Goal: Check status: Check status

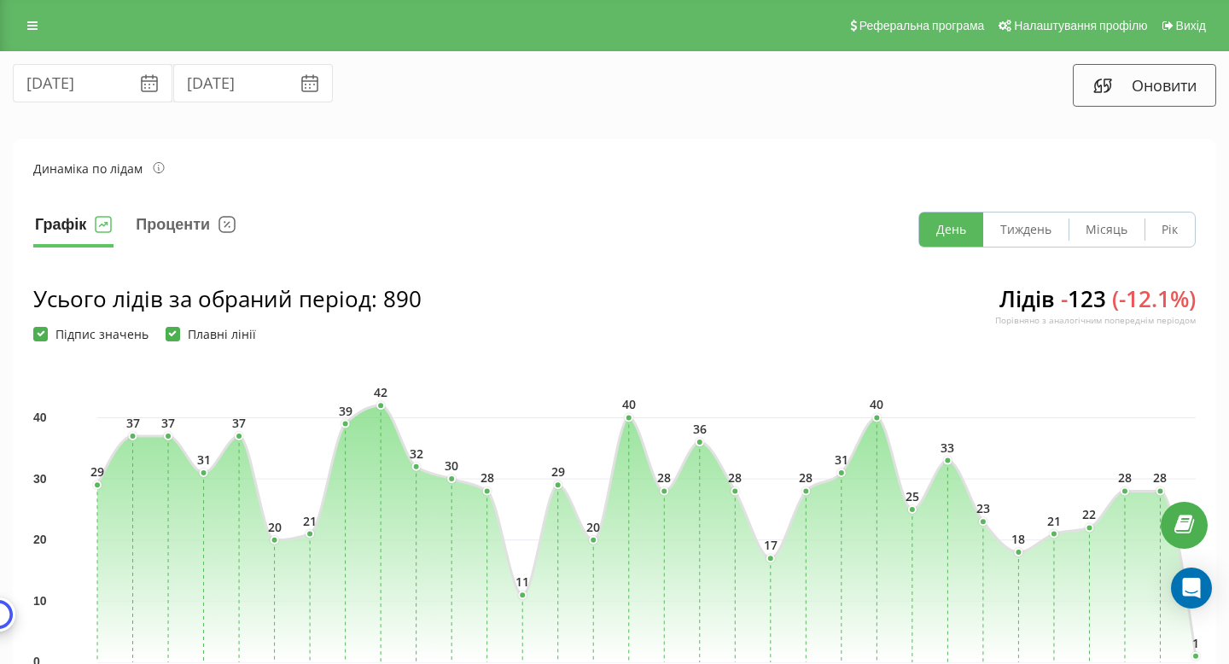
click at [142, 78] on icon at bounding box center [149, 84] width 15 height 15
click at [139, 81] on icon at bounding box center [149, 83] width 20 height 20
click at [299, 88] on icon at bounding box center [309, 83] width 20 height 20
click at [139, 87] on icon at bounding box center [149, 83] width 20 height 20
click at [65, 90] on input "[DATE]" at bounding box center [93, 83] width 160 height 38
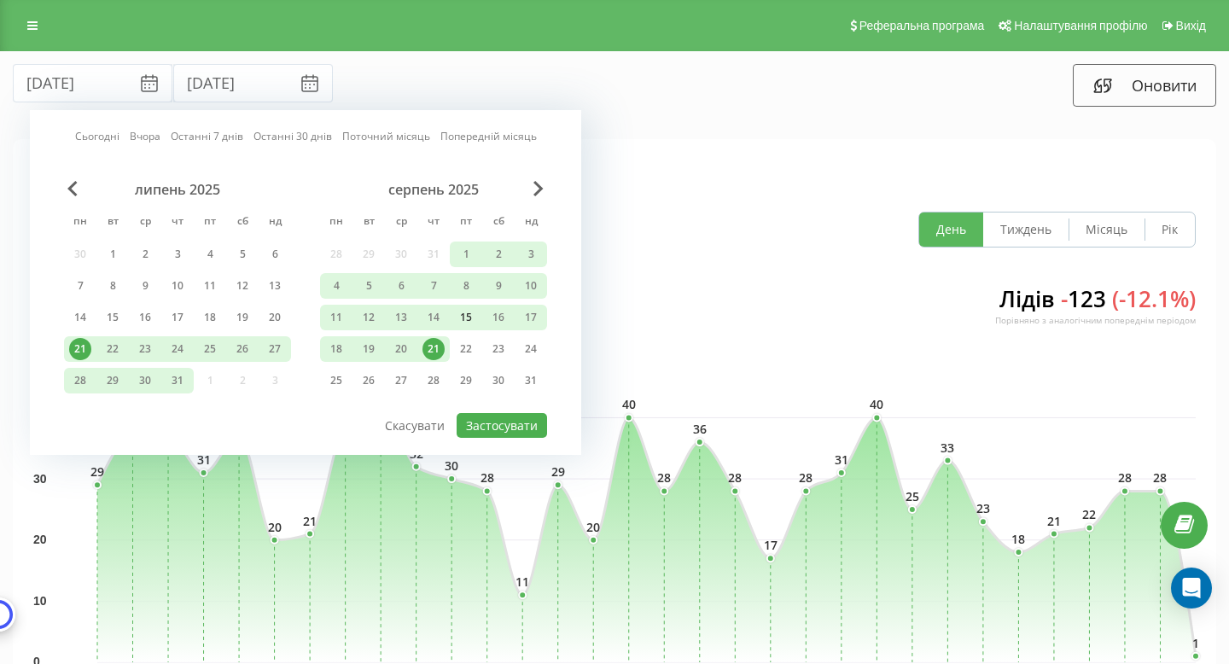
click at [468, 321] on div "15" at bounding box center [466, 317] width 22 height 22
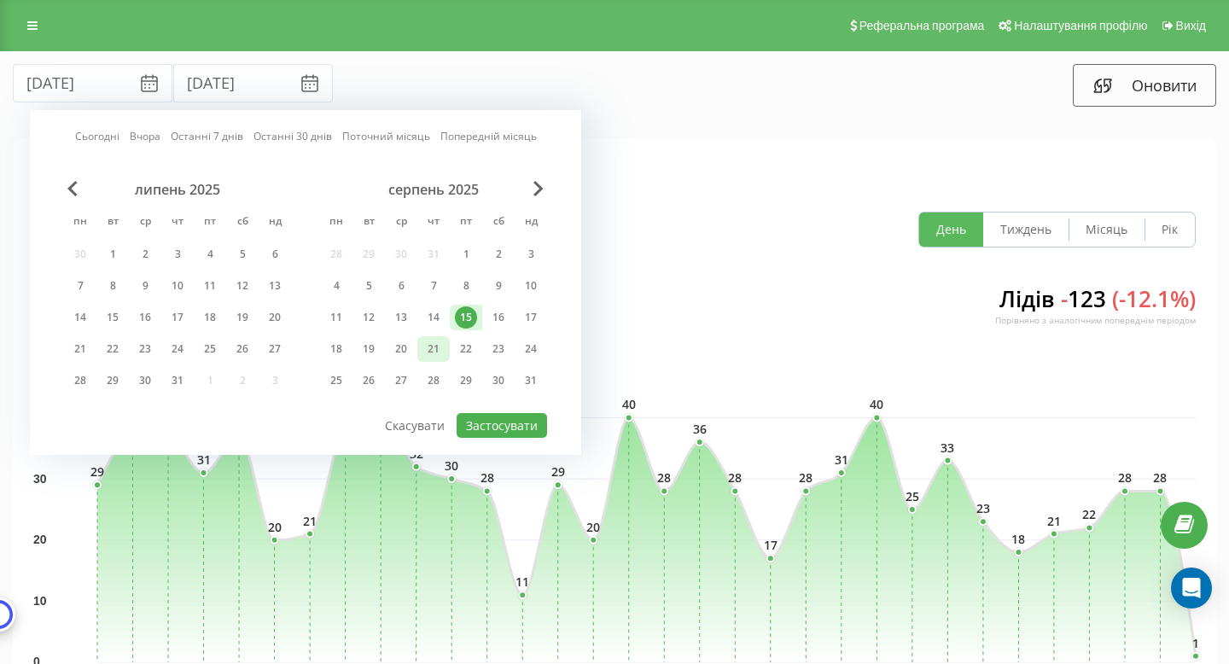
click at [436, 341] on div "21" at bounding box center [433, 349] width 22 height 22
click at [495, 423] on button "Застосувати" at bounding box center [501, 425] width 90 height 25
type input "[DATE]"
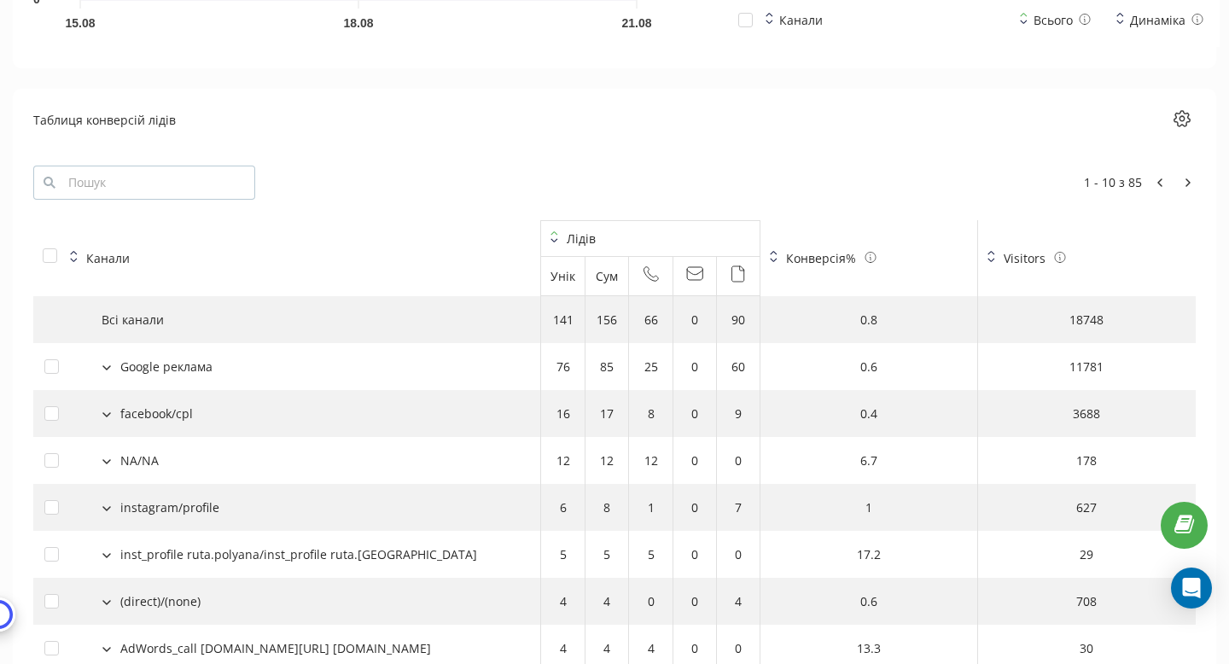
scroll to position [1693, 0]
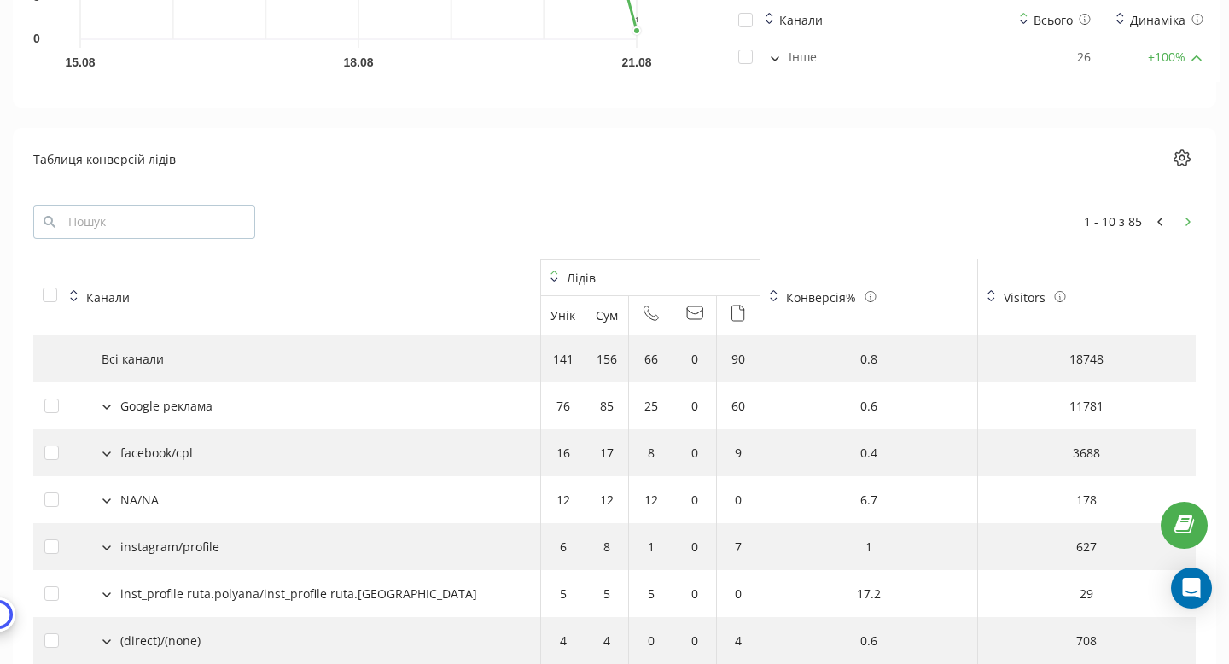
click at [1187, 213] on button at bounding box center [1187, 221] width 15 height 17
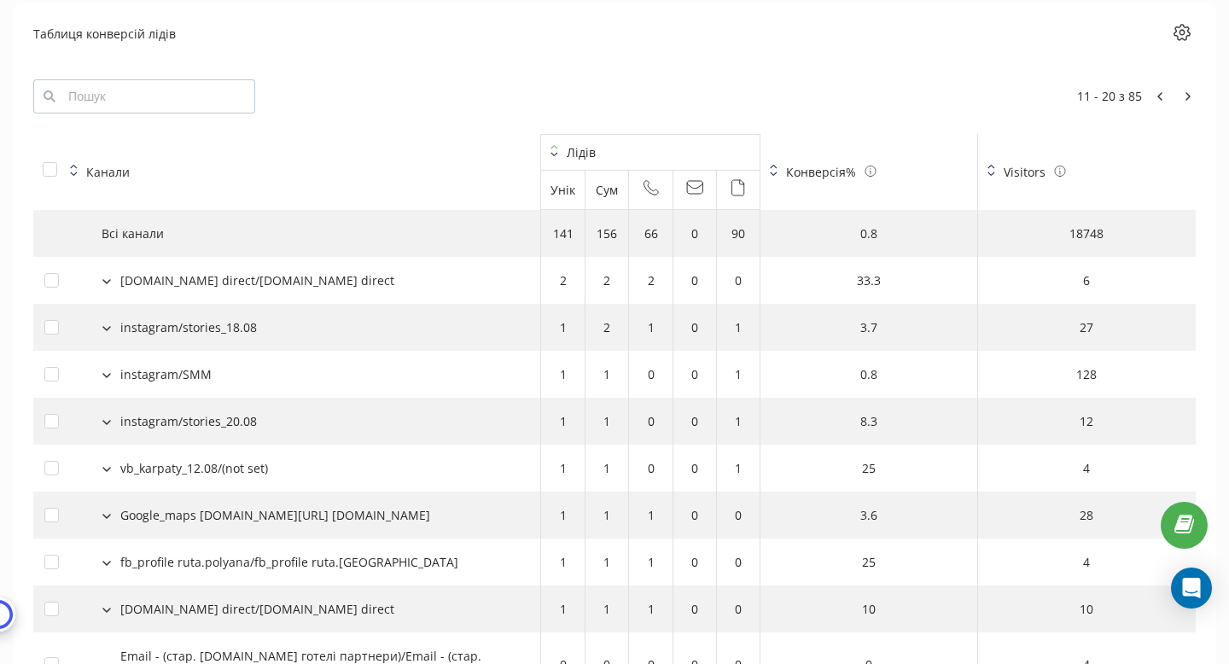
scroll to position [1683, 0]
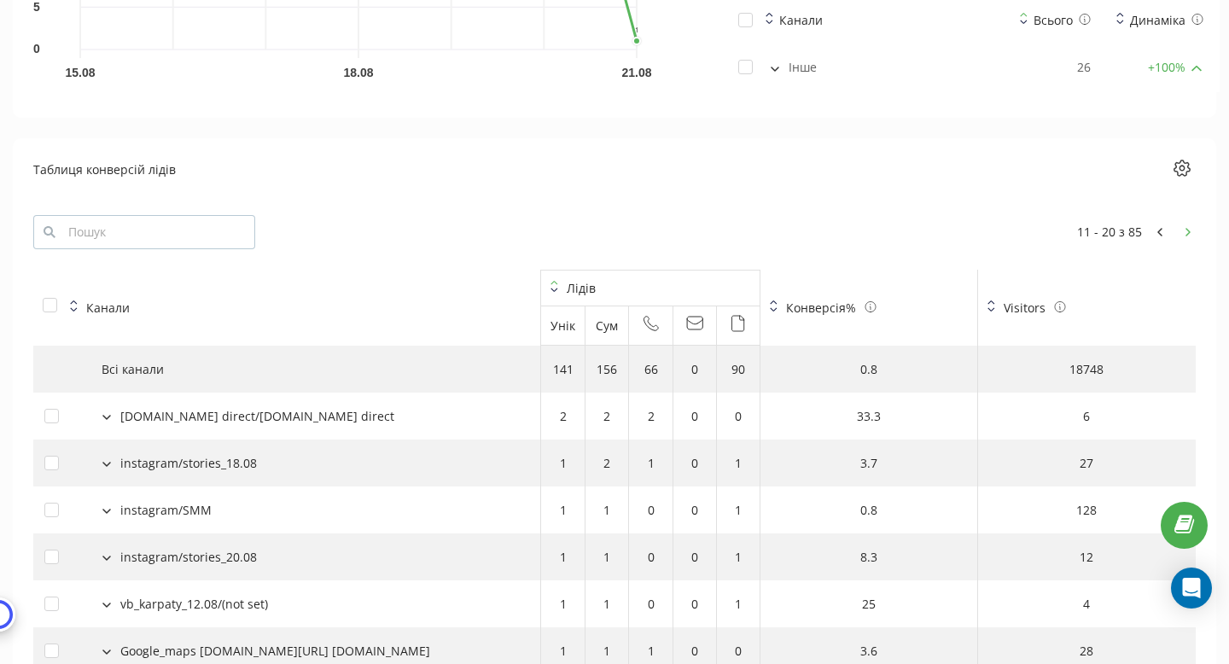
click at [1183, 224] on button at bounding box center [1187, 232] width 15 height 17
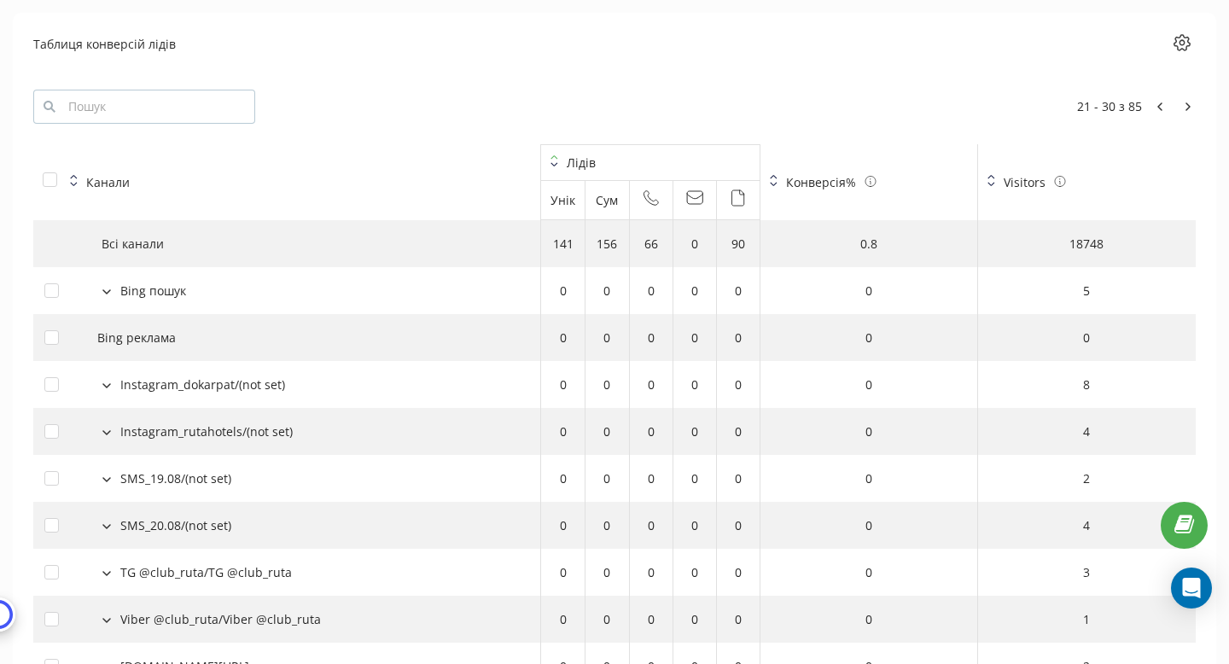
scroll to position [1801, 0]
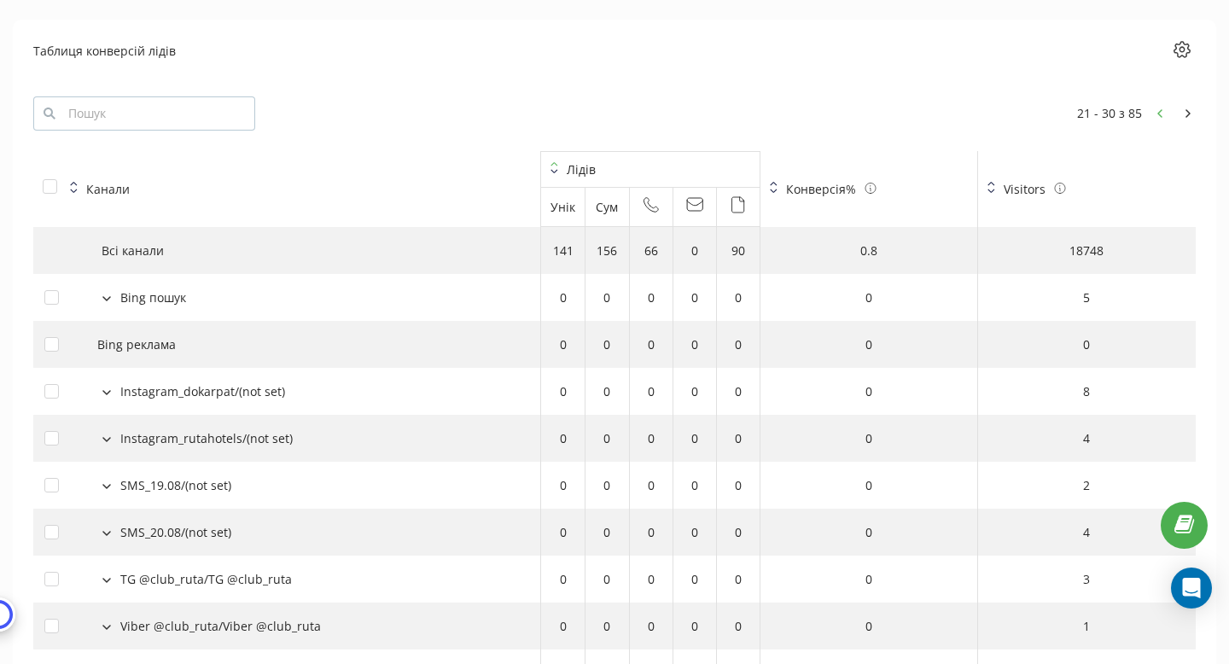
click at [1153, 105] on button at bounding box center [1159, 113] width 15 height 17
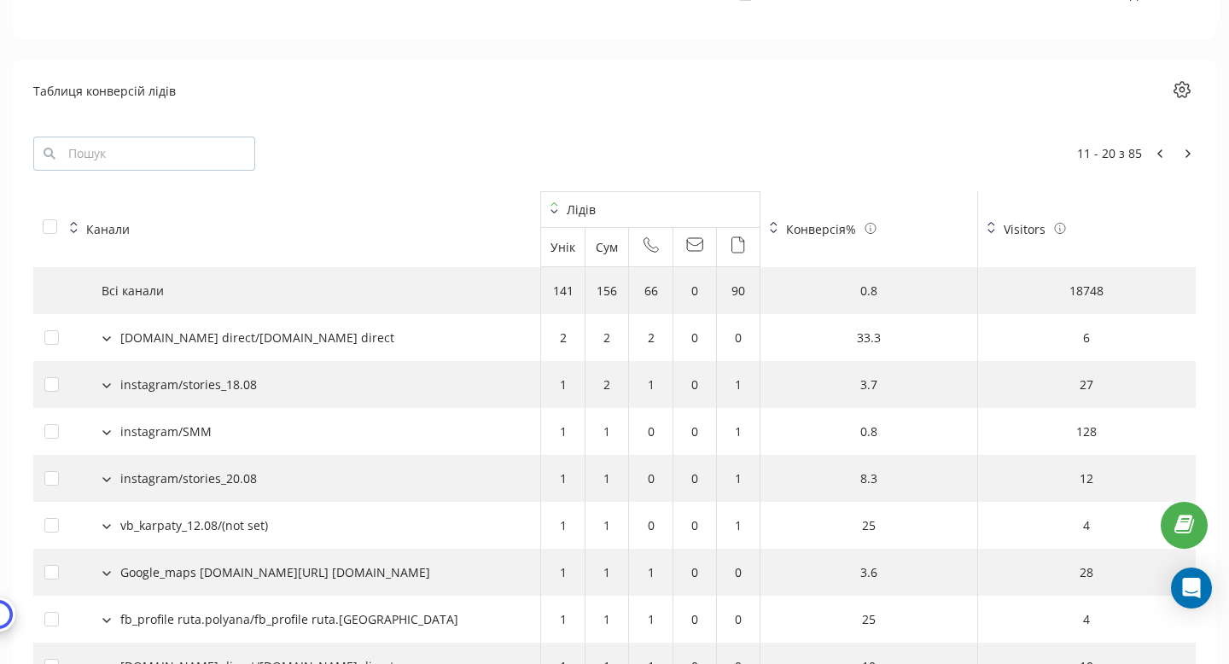
scroll to position [1694, 0]
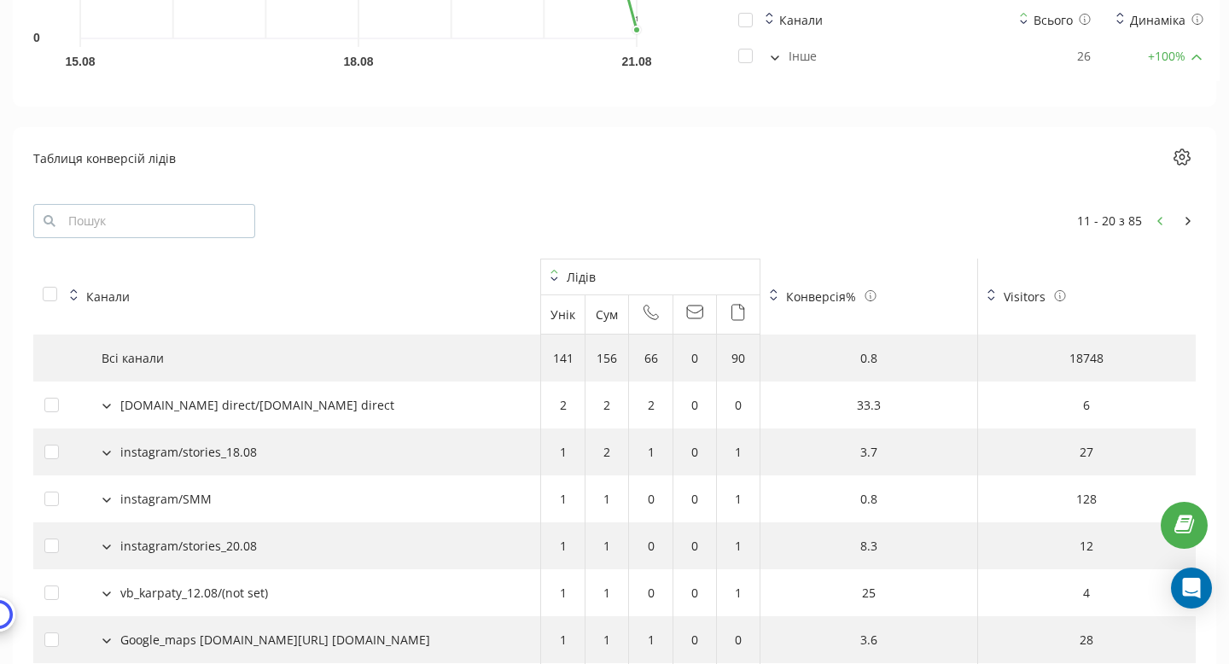
click at [1158, 217] on icon at bounding box center [1159, 221] width 5 height 9
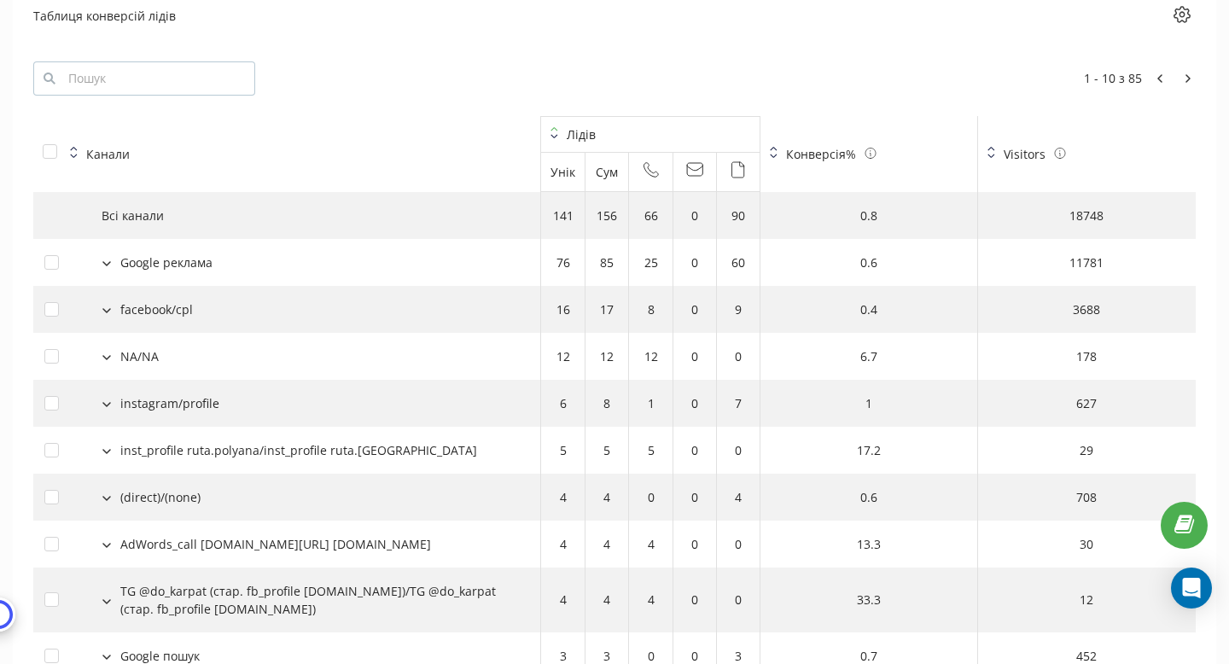
scroll to position [1844, 0]
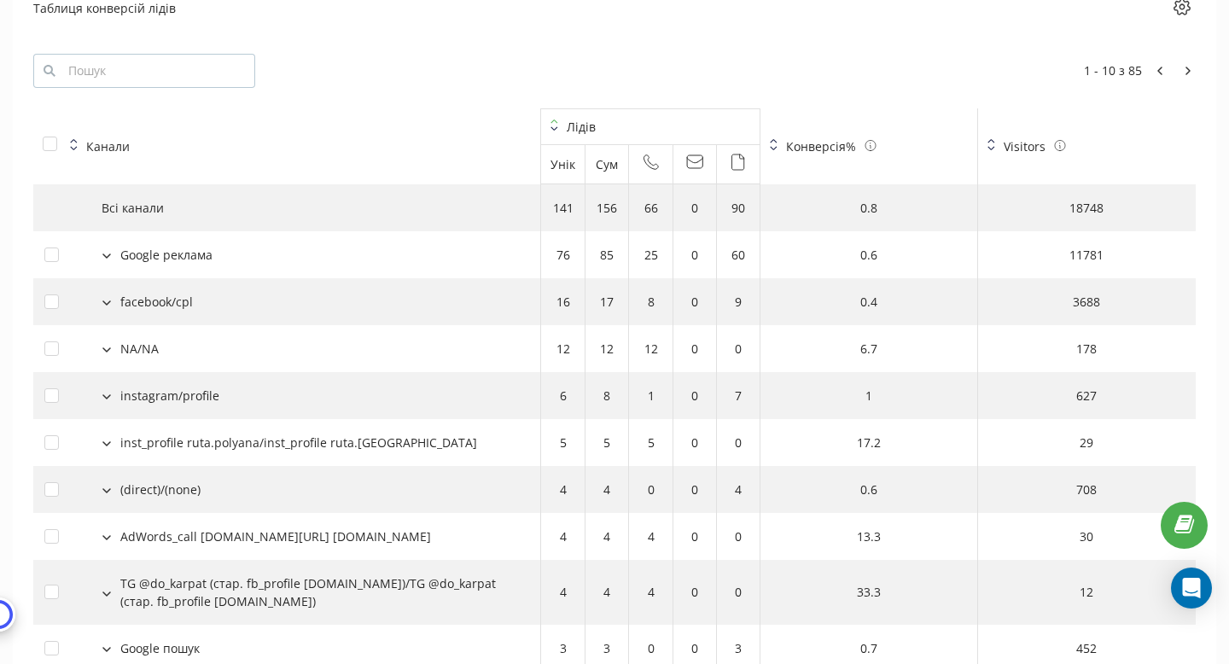
click at [108, 340] on button at bounding box center [106, 347] width 19 height 15
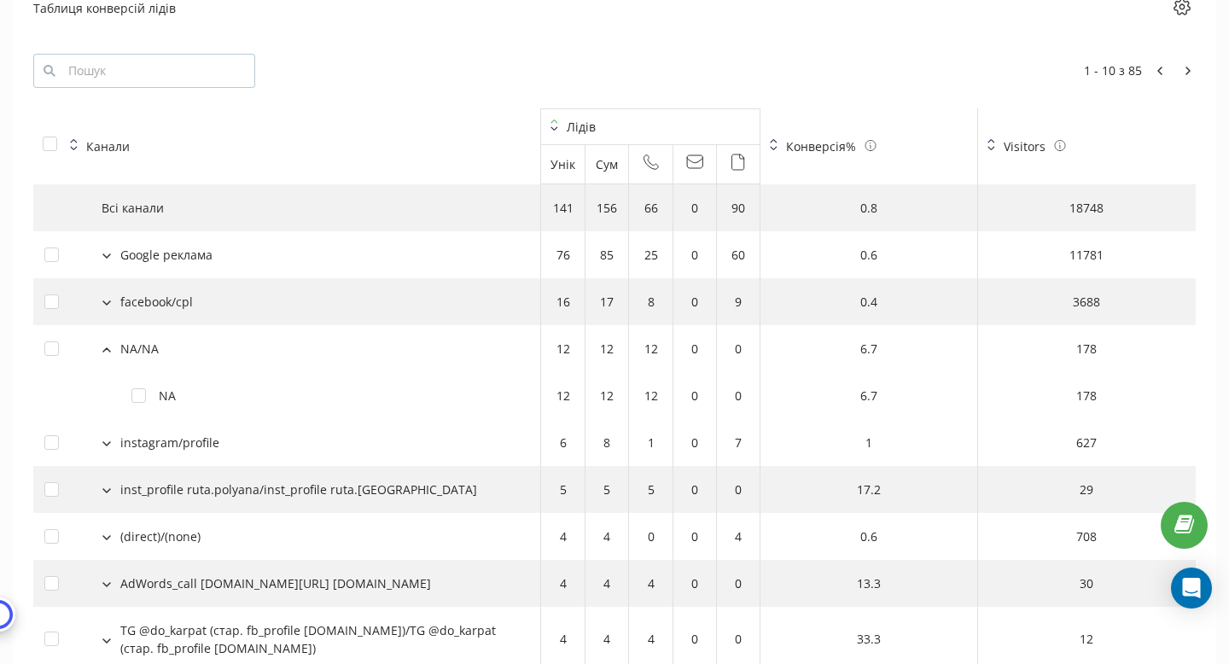
click at [111, 340] on button at bounding box center [106, 347] width 19 height 15
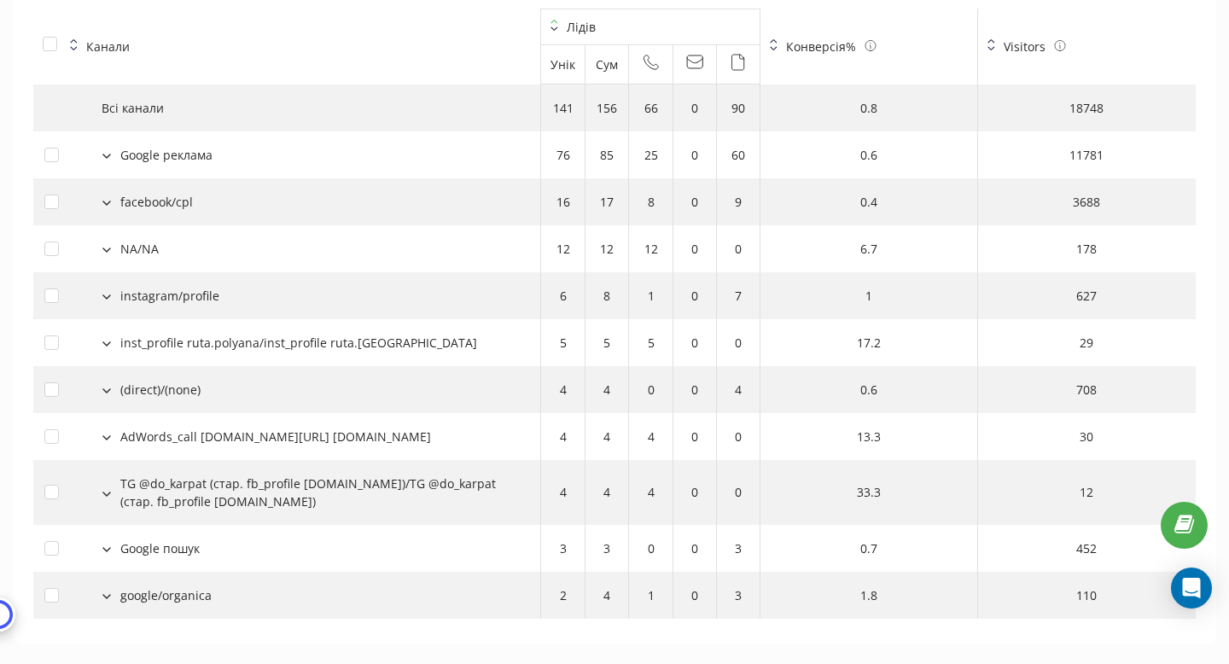
scroll to position [1950, 0]
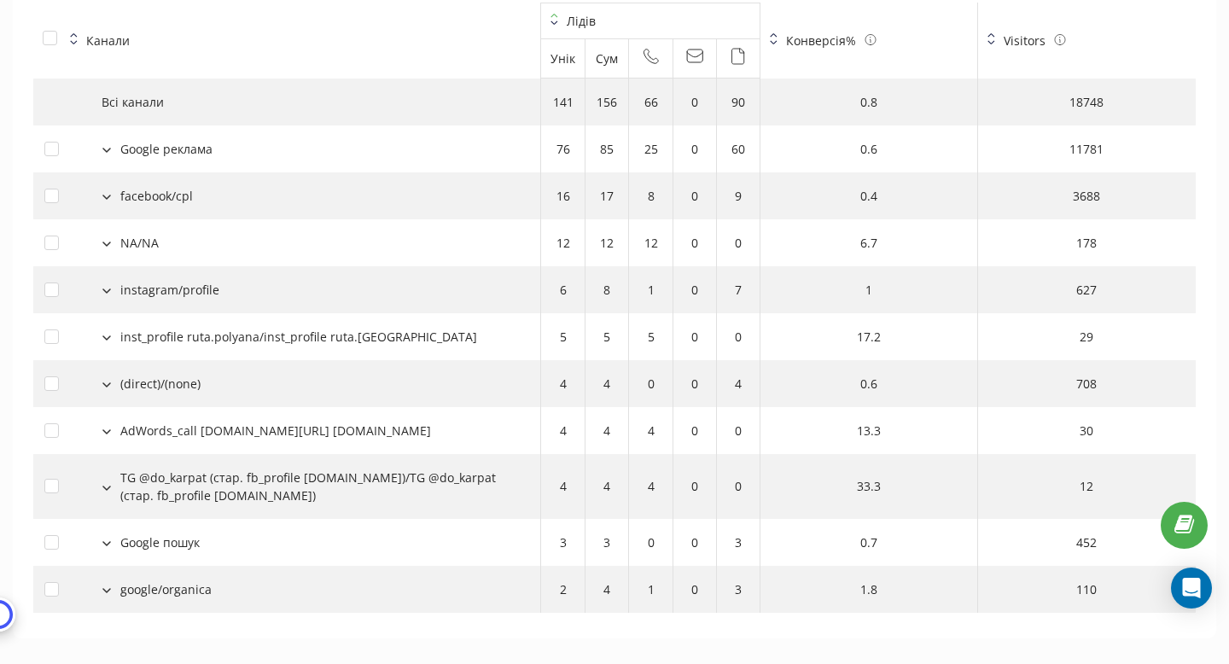
click at [122, 375] on div "(direct)/(none)" at bounding box center [160, 384] width 80 height 18
click at [108, 382] on icon at bounding box center [106, 384] width 9 height 5
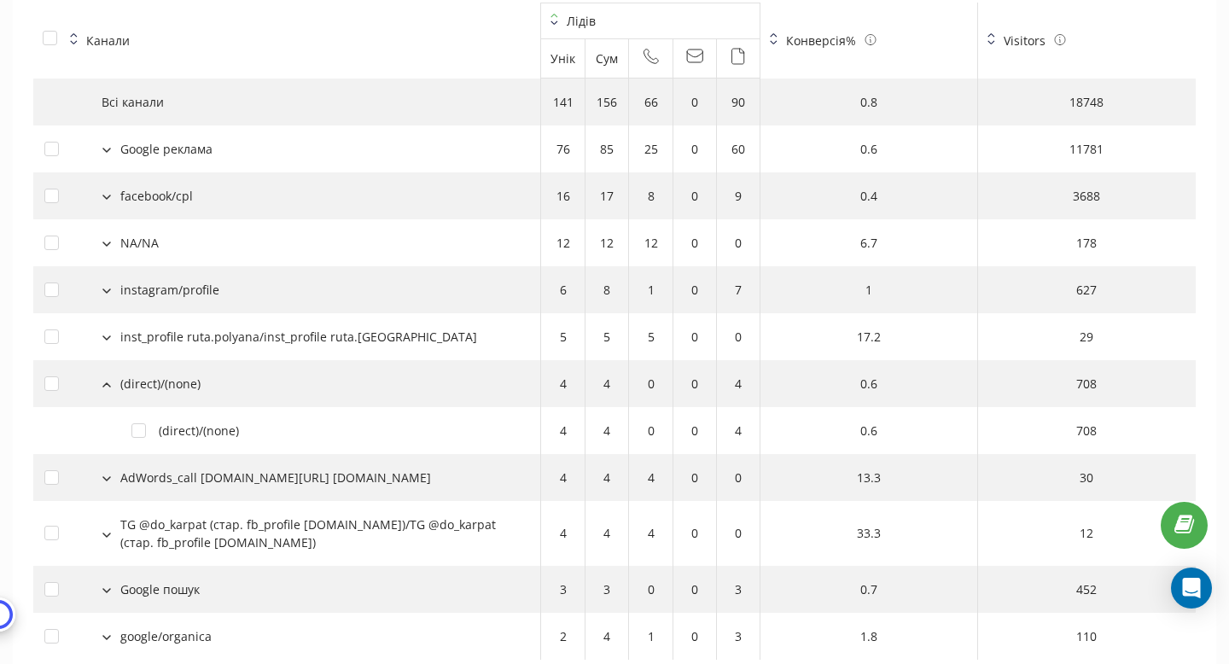
click at [108, 382] on icon at bounding box center [106, 384] width 9 height 5
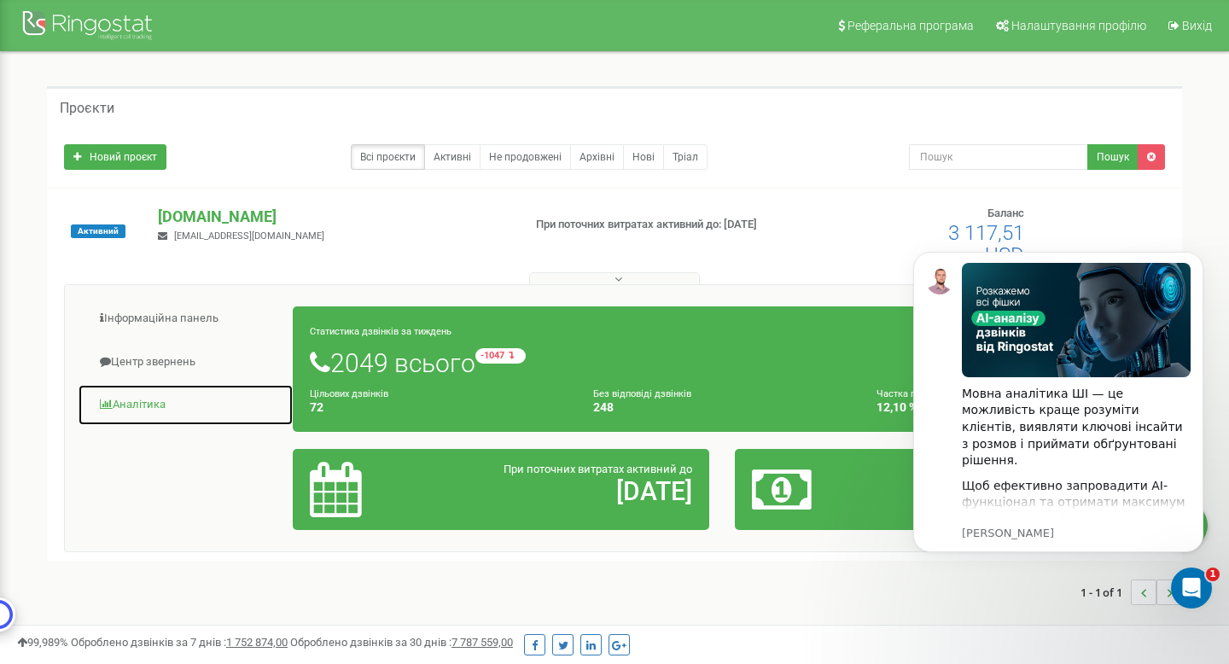
click at [131, 394] on link "Аналiтика" at bounding box center [186, 405] width 216 height 42
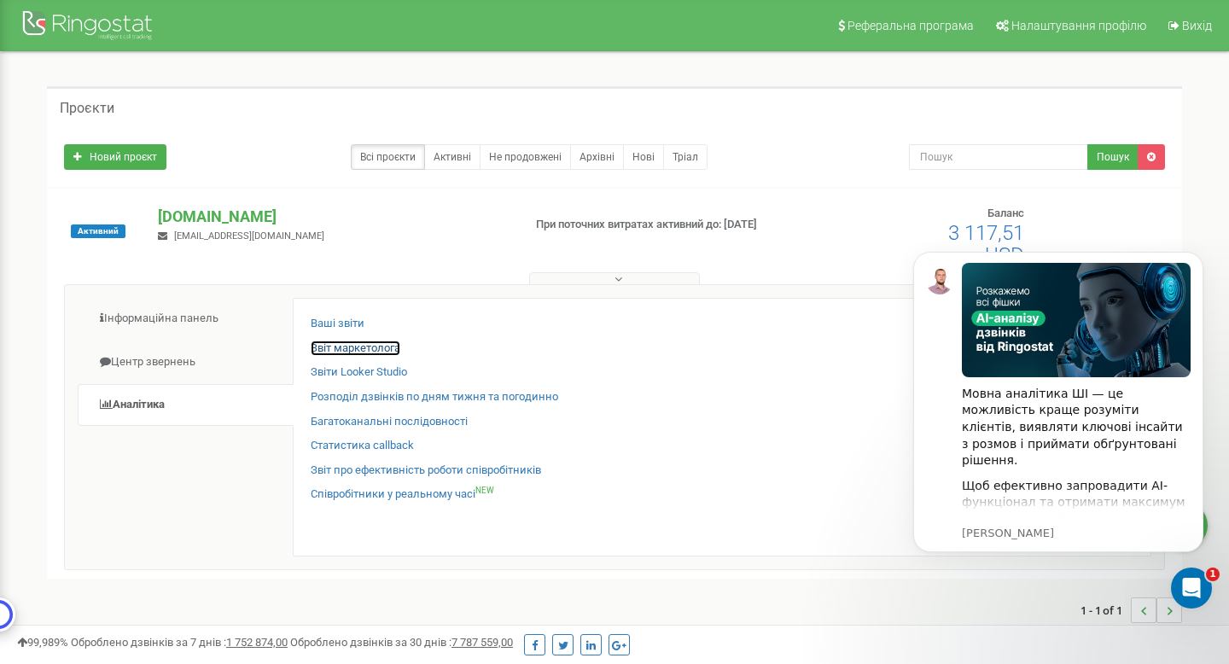
click at [364, 350] on link "Звіт маркетолога" at bounding box center [356, 348] width 90 height 16
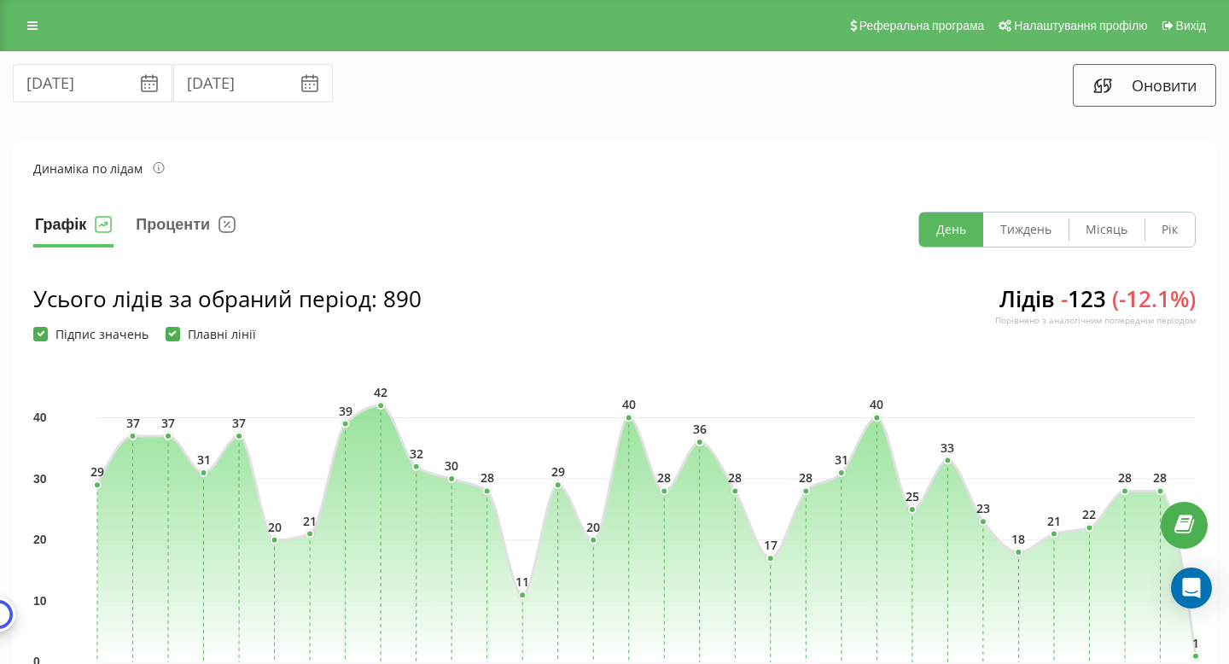
click at [139, 86] on icon at bounding box center [149, 83] width 20 height 20
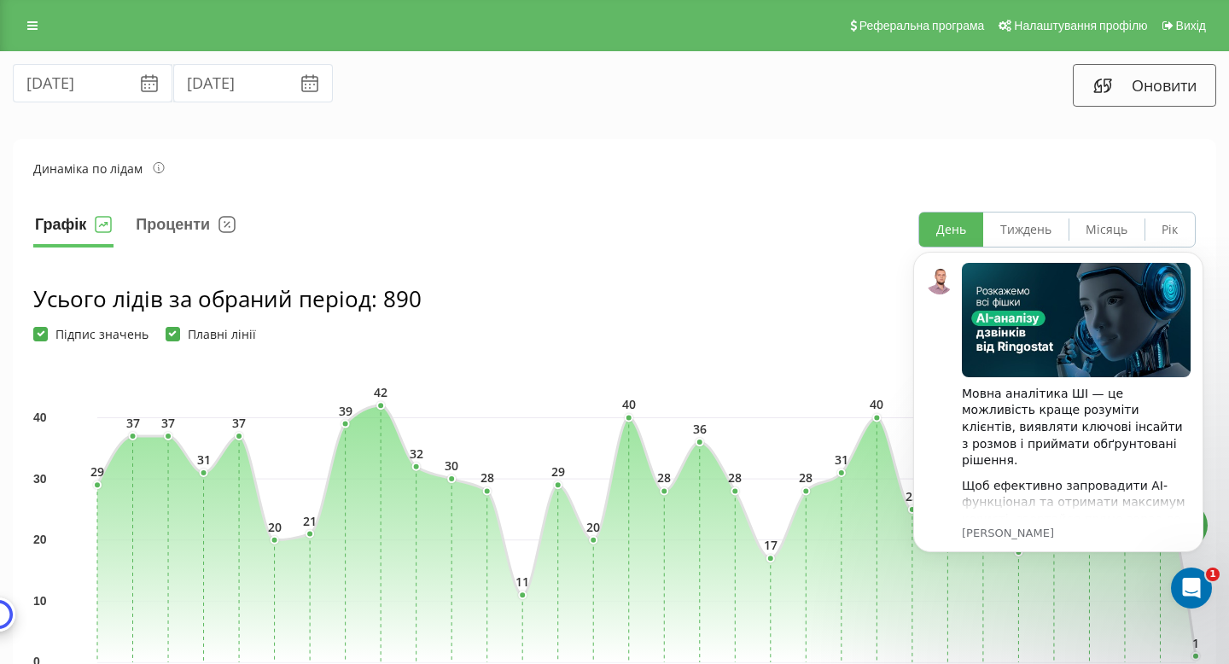
click at [142, 80] on icon at bounding box center [149, 78] width 15 height 6
click at [87, 81] on input "[DATE]" at bounding box center [93, 83] width 160 height 38
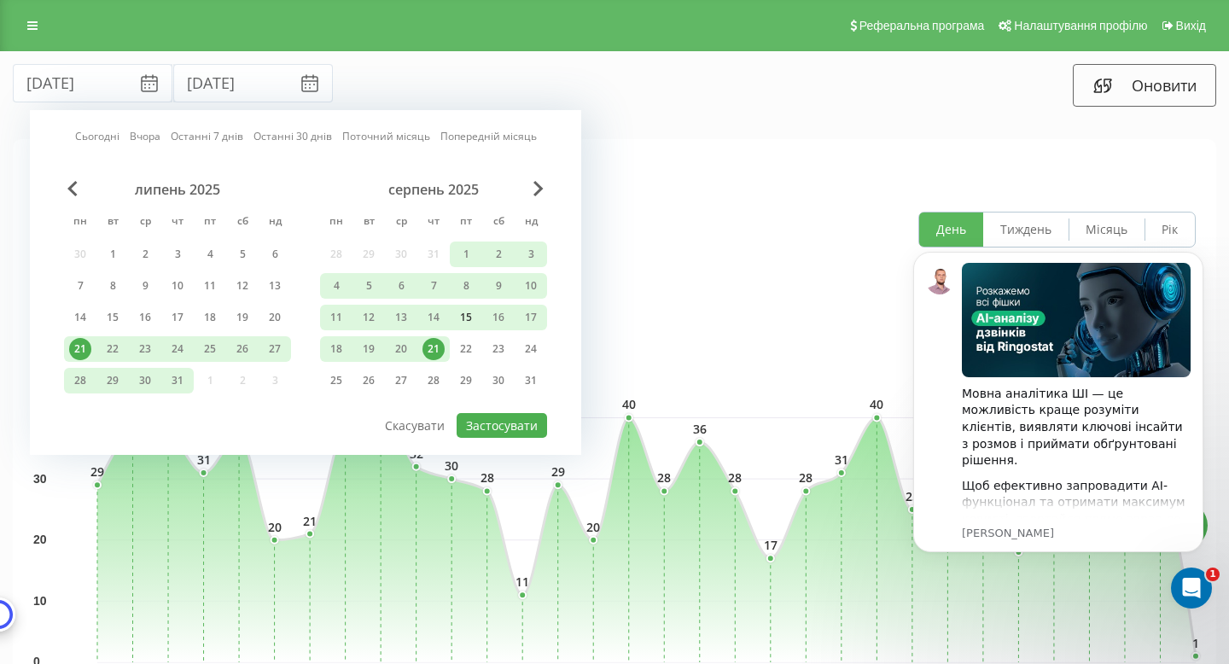
click at [468, 312] on div "15" at bounding box center [466, 317] width 22 height 22
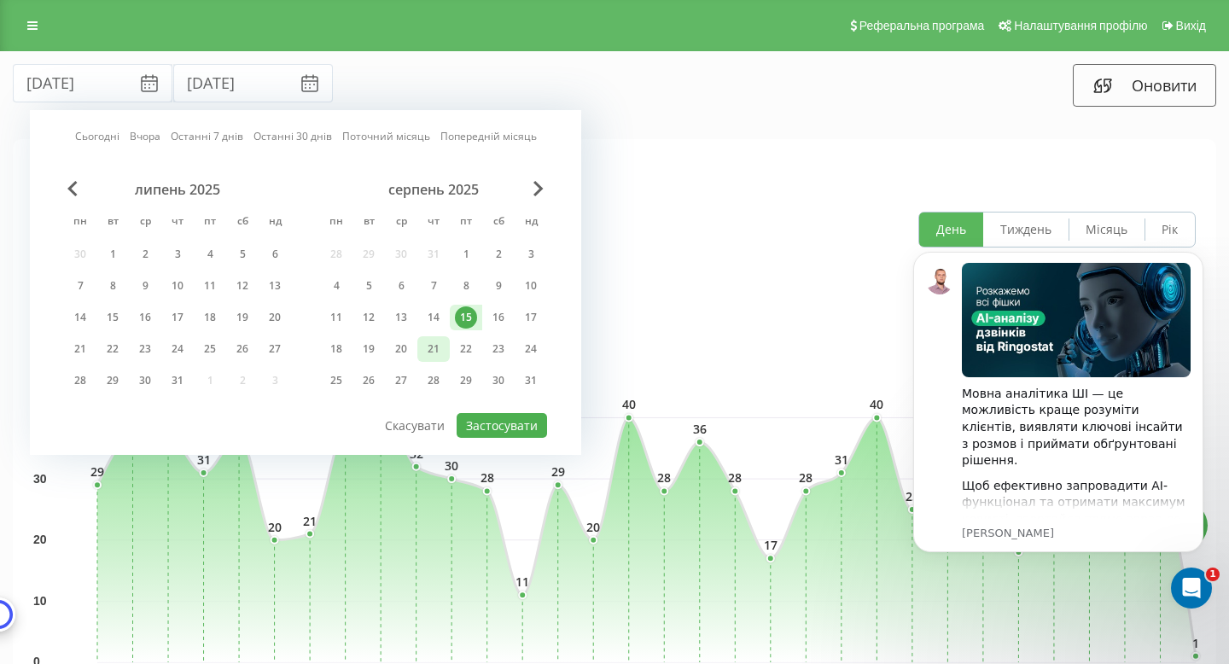
click at [432, 342] on div "21" at bounding box center [433, 349] width 22 height 22
click at [497, 422] on button "Застосувати" at bounding box center [501, 425] width 90 height 25
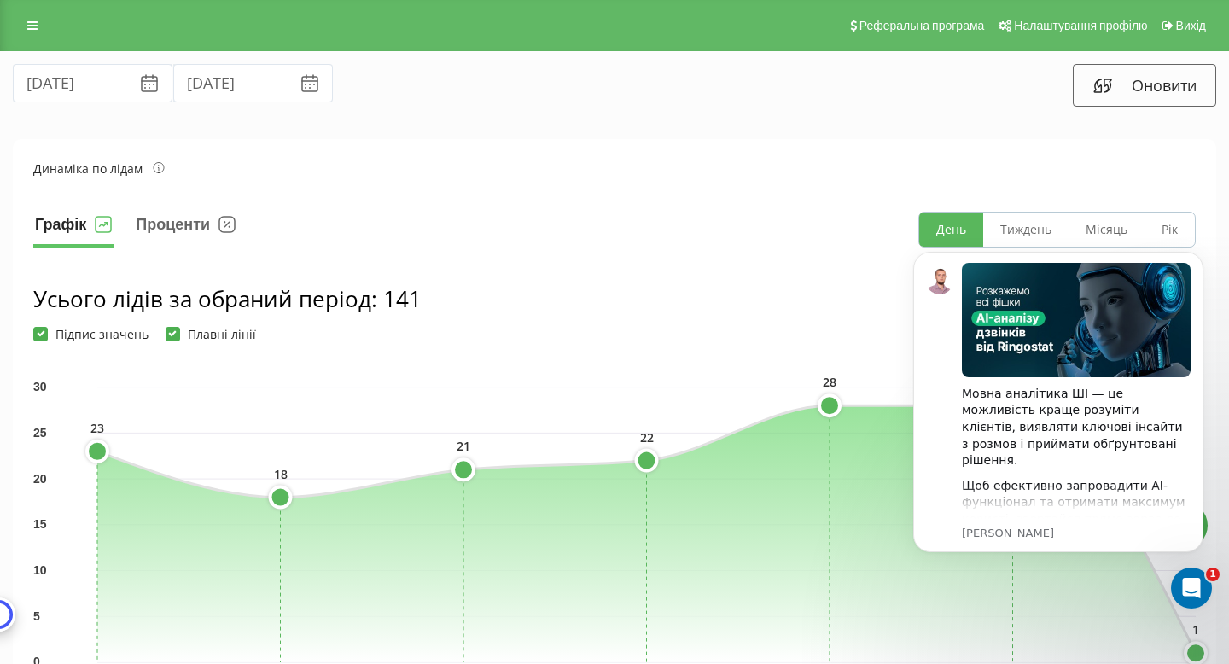
click at [142, 80] on icon at bounding box center [149, 78] width 15 height 6
click at [79, 89] on input "[DATE]" at bounding box center [93, 83] width 160 height 38
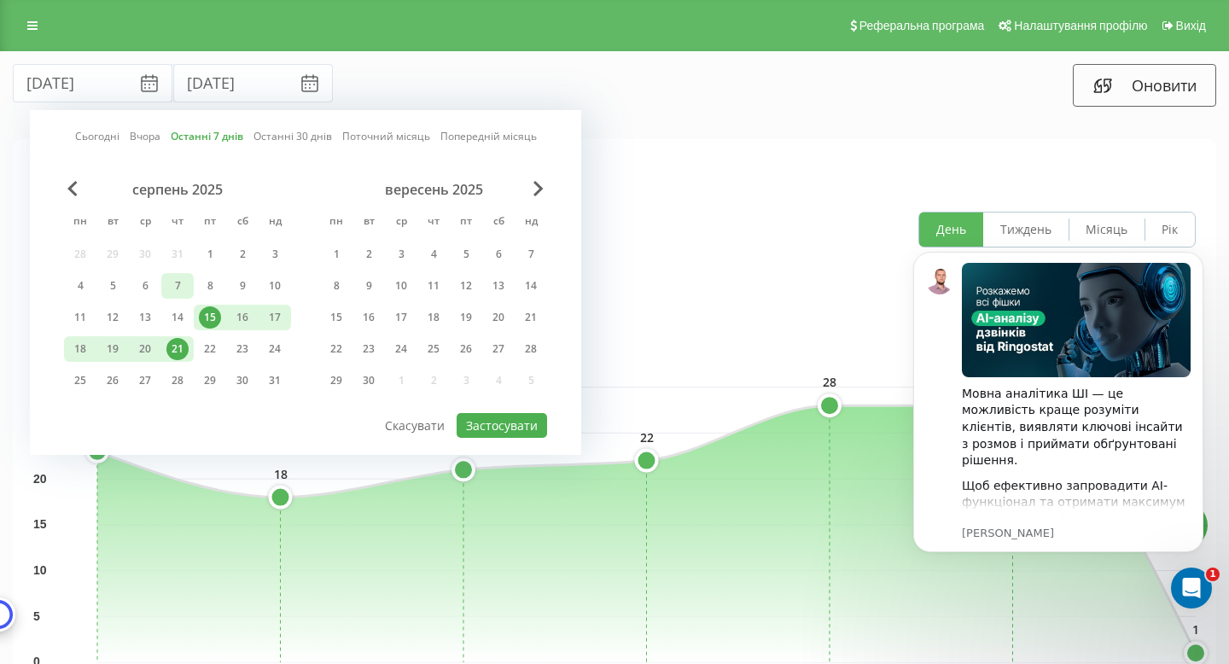
click at [171, 289] on div "7" at bounding box center [177, 286] width 22 height 22
click at [173, 315] on div "14" at bounding box center [177, 317] width 22 height 22
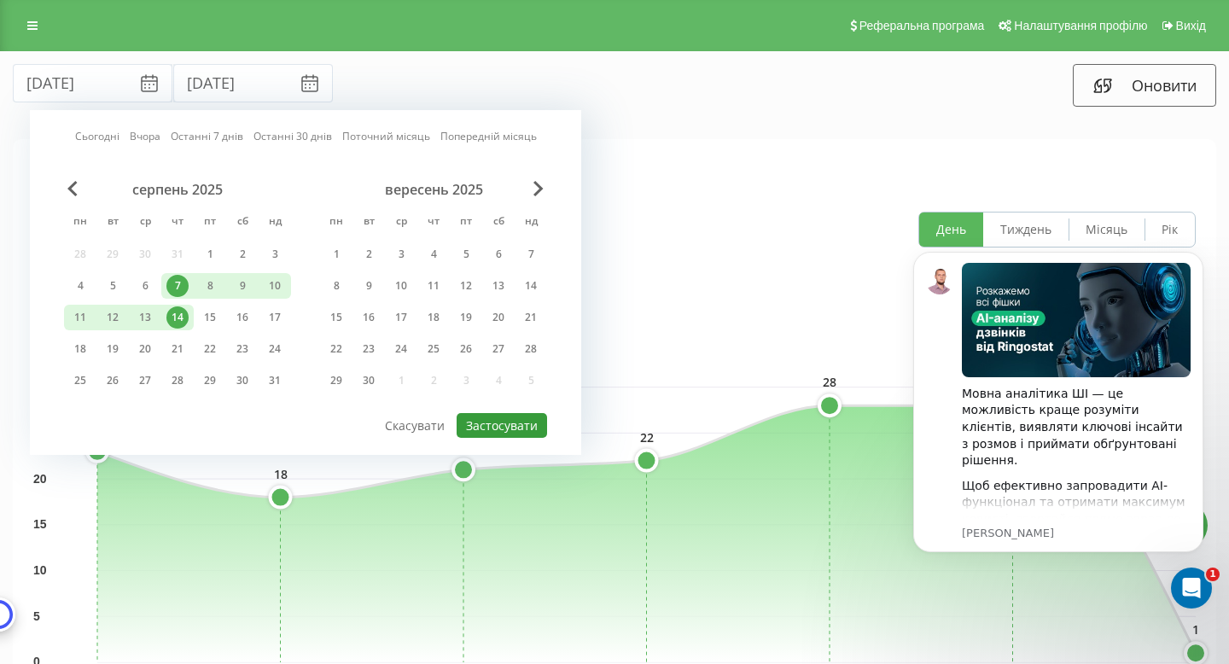
click at [488, 434] on button "Застосувати" at bounding box center [501, 425] width 90 height 25
type input "[DATE]"
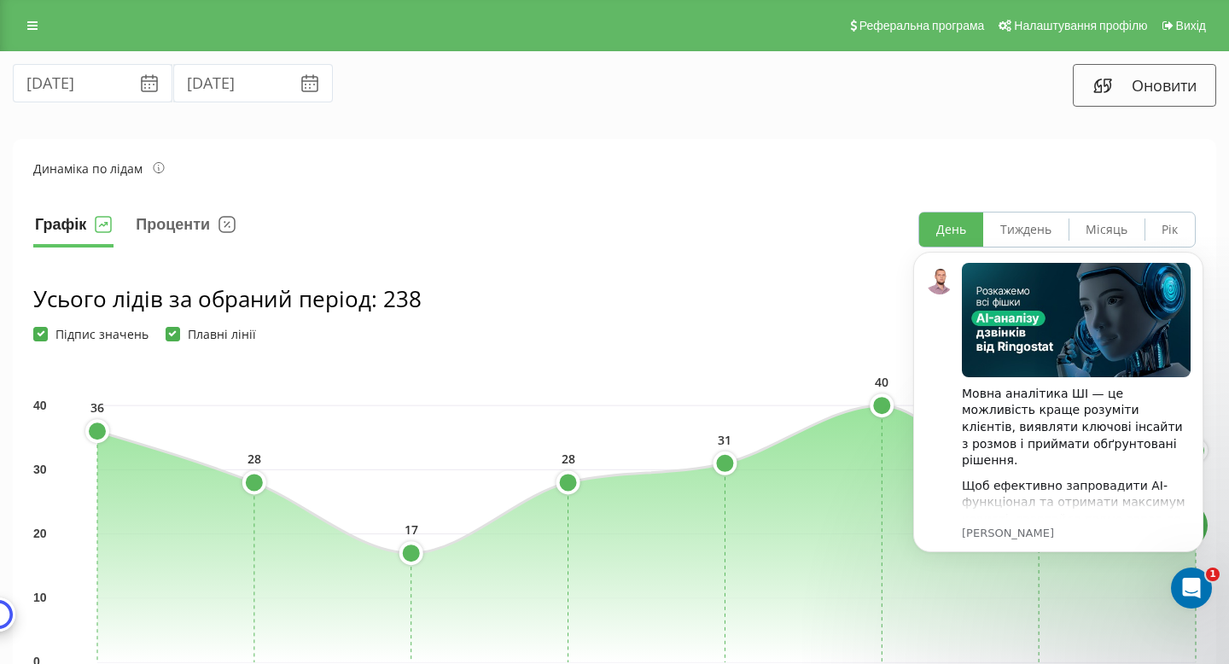
click at [1210, 584] on body "Мовна аналітика ШІ — це можливість краще розуміти клієнтів, виявляти ключові ін…" at bounding box center [1058, 422] width 328 height 378
click html
click at [1194, 258] on icon "Dismiss notification" at bounding box center [1198, 256] width 9 height 9
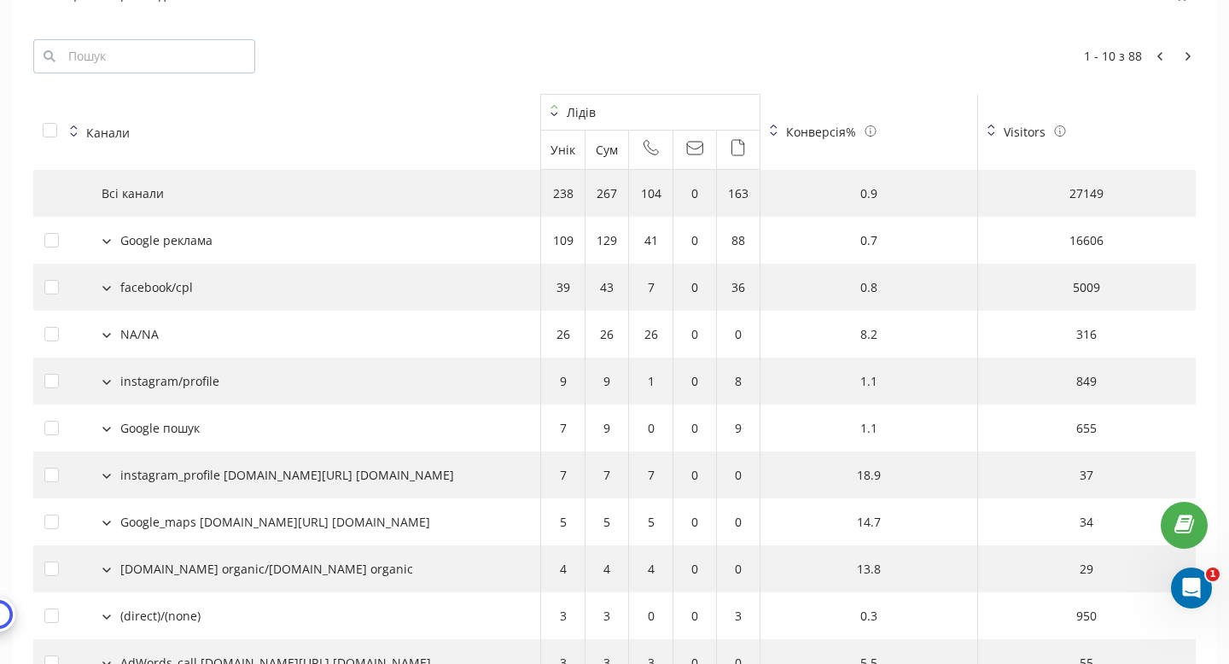
scroll to position [1818, 0]
click at [1183, 58] on button at bounding box center [1187, 57] width 15 height 17
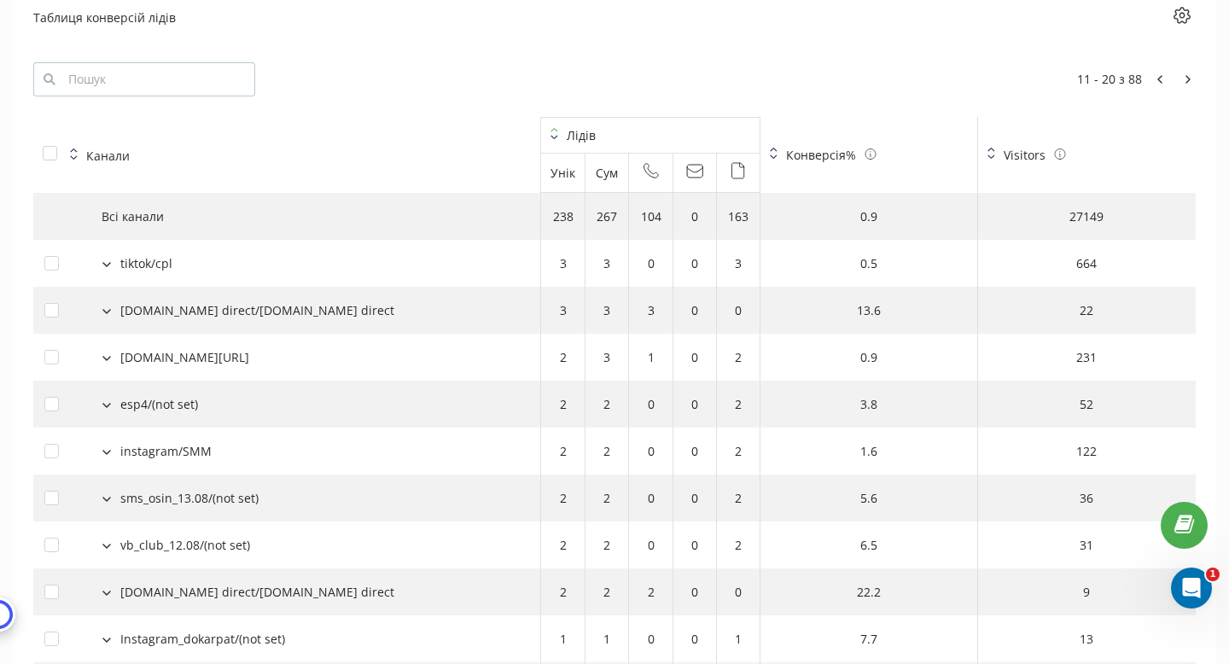
scroll to position [1788, 0]
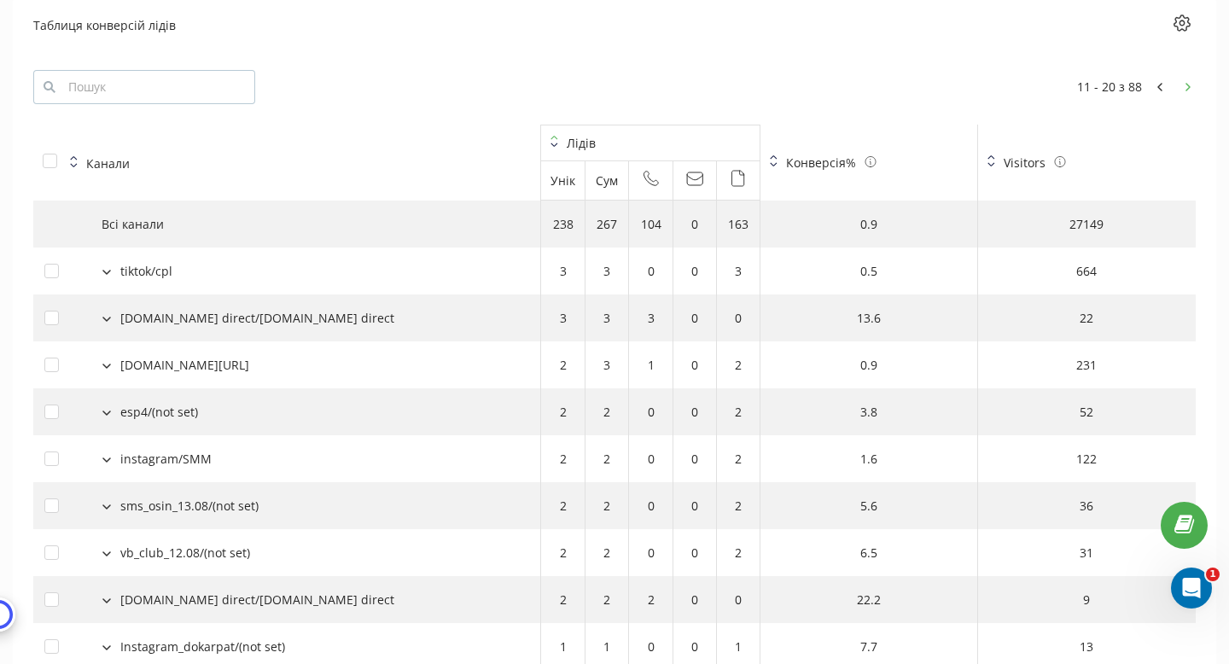
click at [1194, 94] on button at bounding box center [1187, 86] width 15 height 17
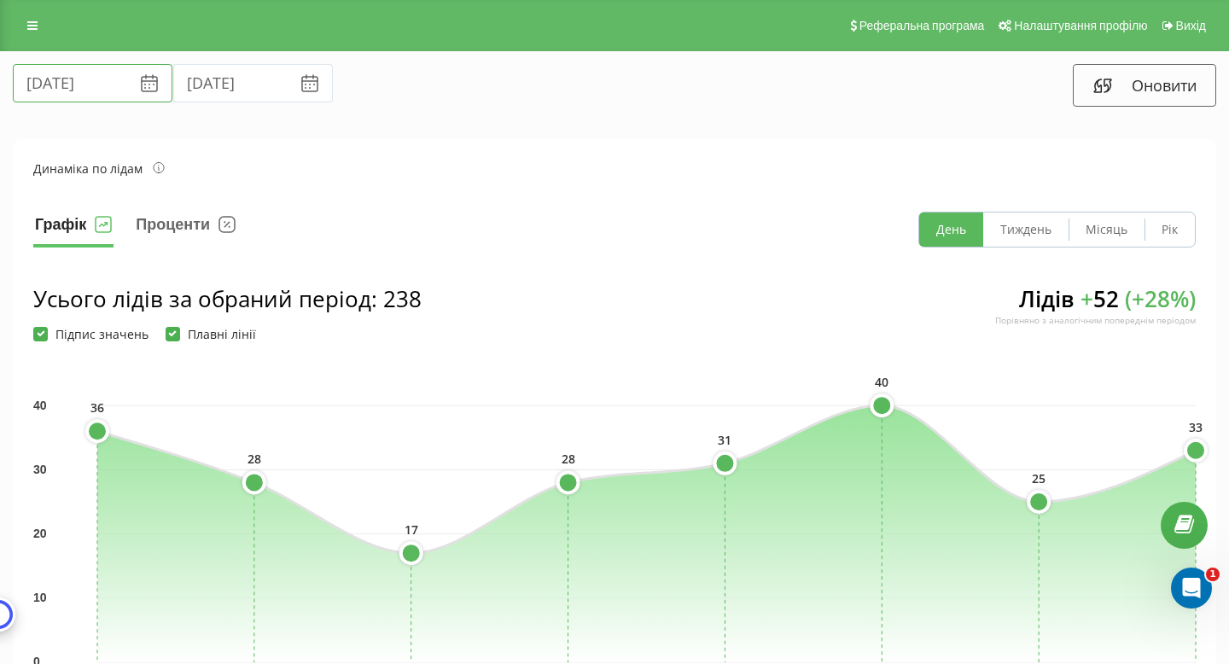
click at [82, 84] on input "07.08.2025" at bounding box center [93, 83] width 160 height 38
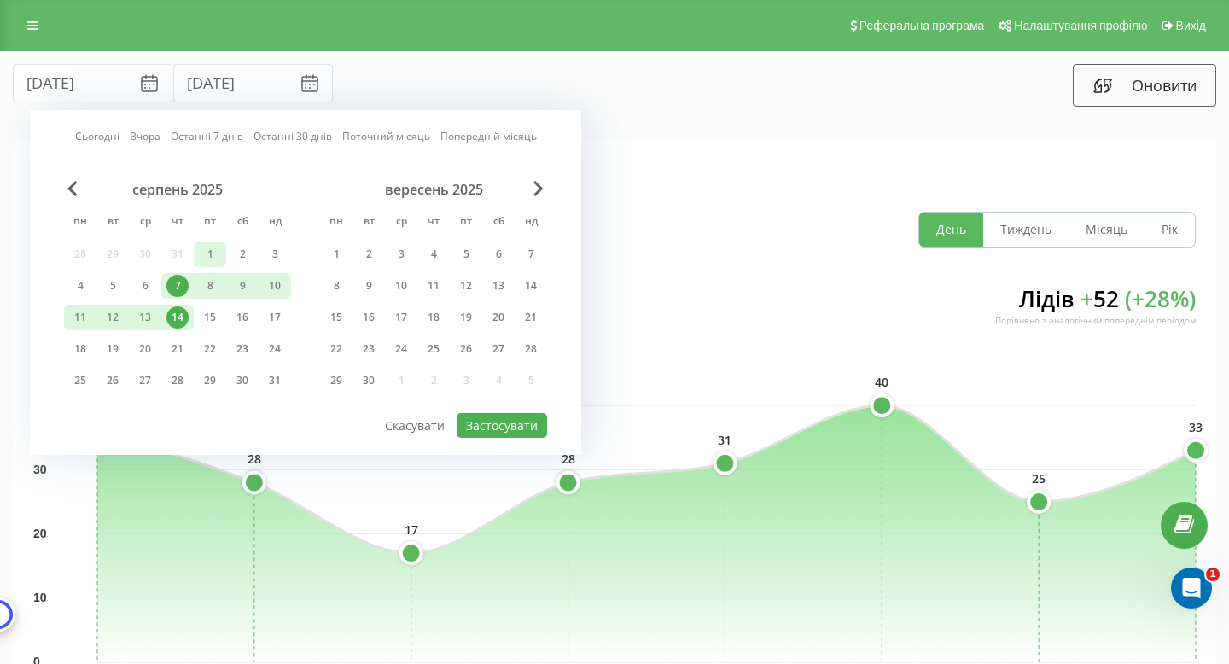
click at [206, 257] on div "1" at bounding box center [210, 254] width 22 height 22
click at [167, 287] on div "7" at bounding box center [177, 286] width 22 height 22
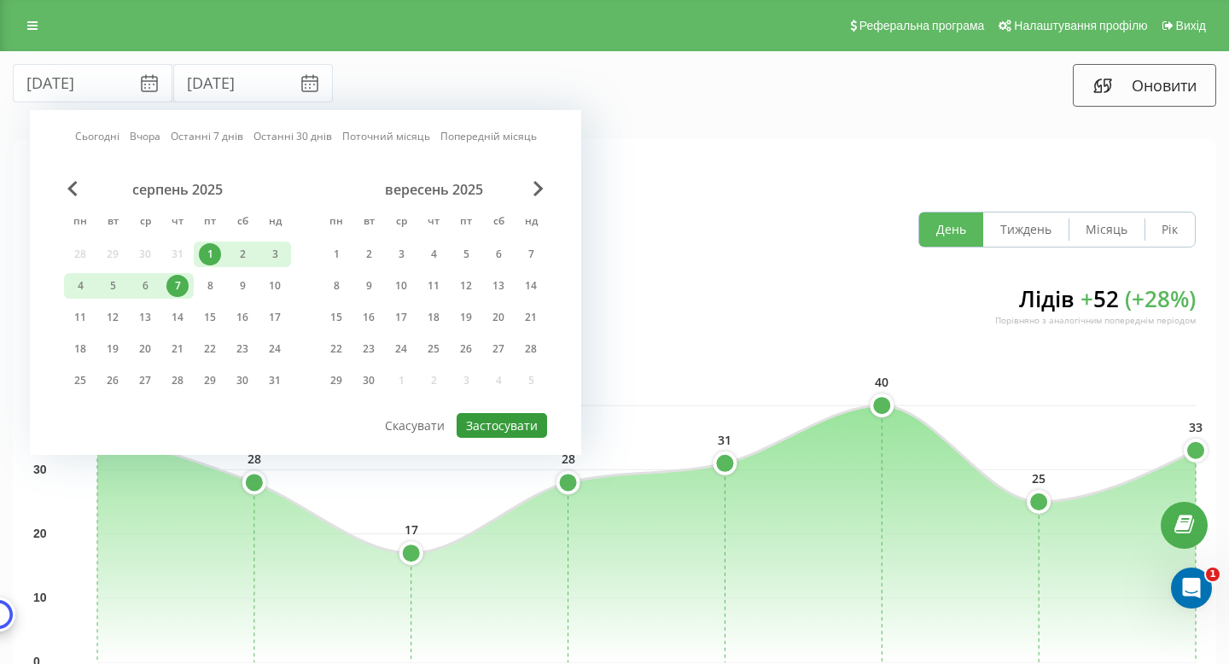
click at [476, 435] on button "Застосувати" at bounding box center [501, 425] width 90 height 25
type input "01.08.2025"
type input "07.08.2025"
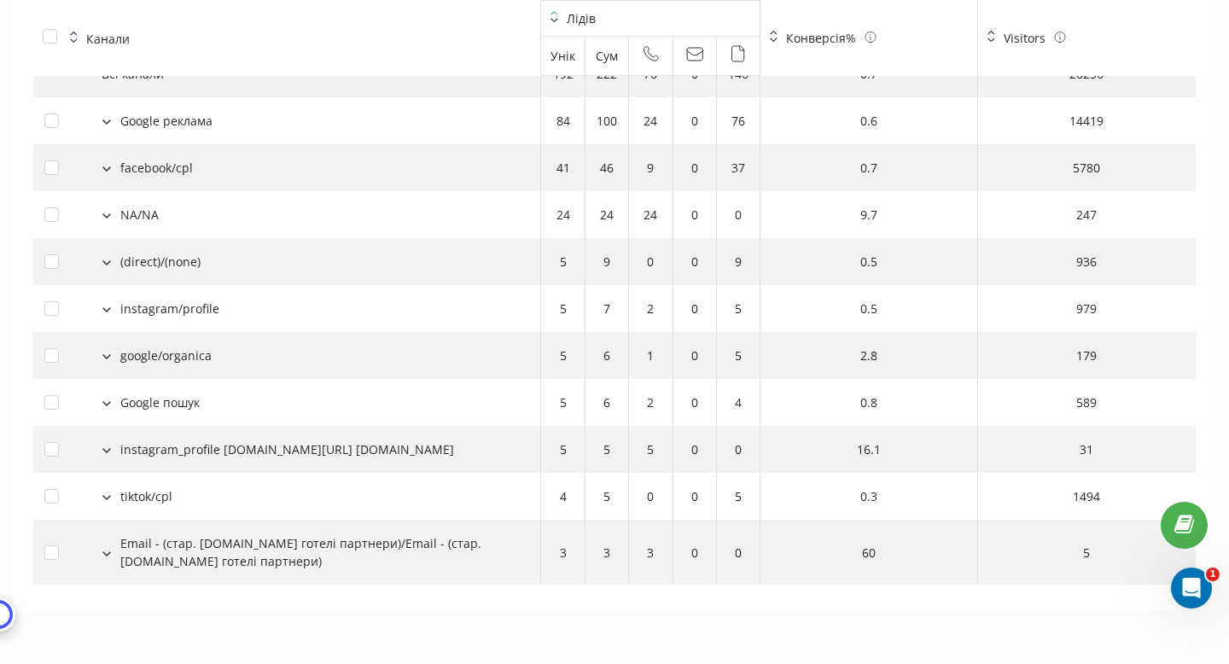
scroll to position [1938, 0]
click at [172, 264] on div "(direct)/(none)" at bounding box center [160, 262] width 80 height 18
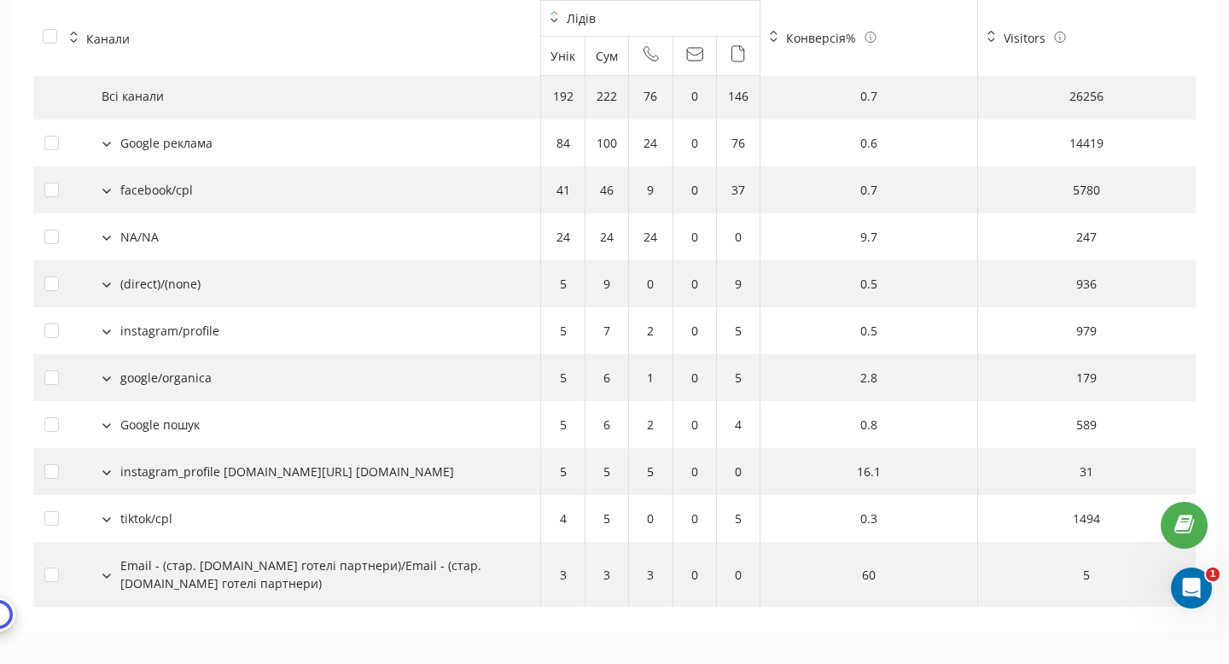
click at [120, 240] on div "NA/NA" at bounding box center [139, 237] width 38 height 18
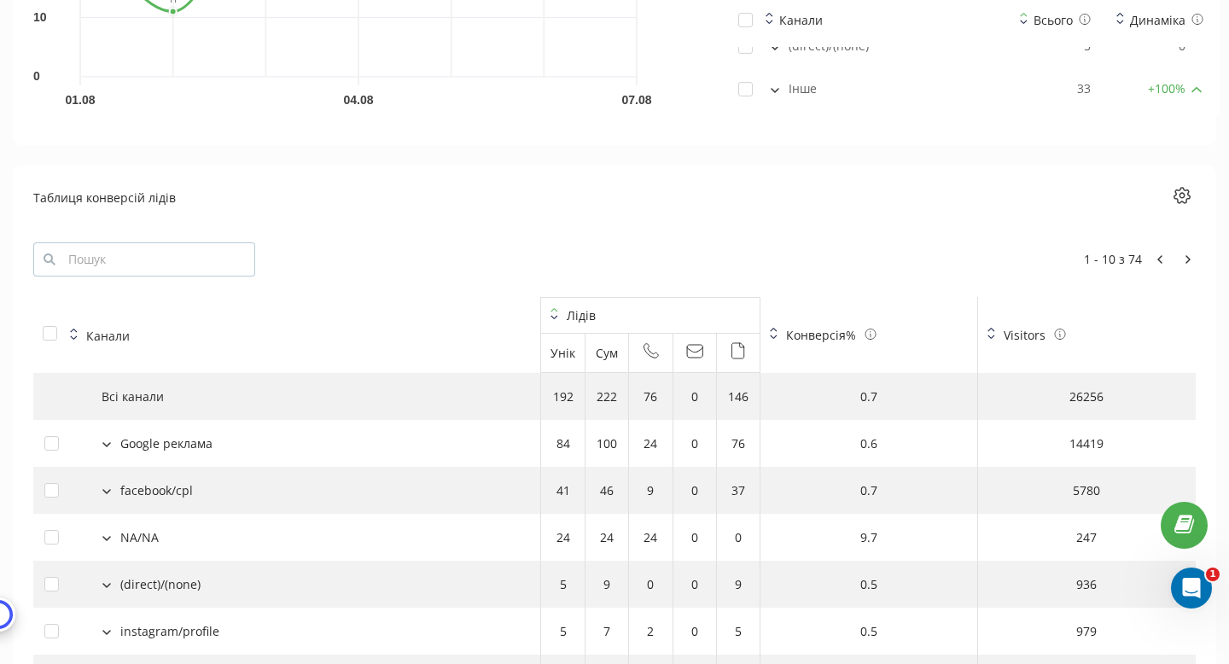
scroll to position [1522, 0]
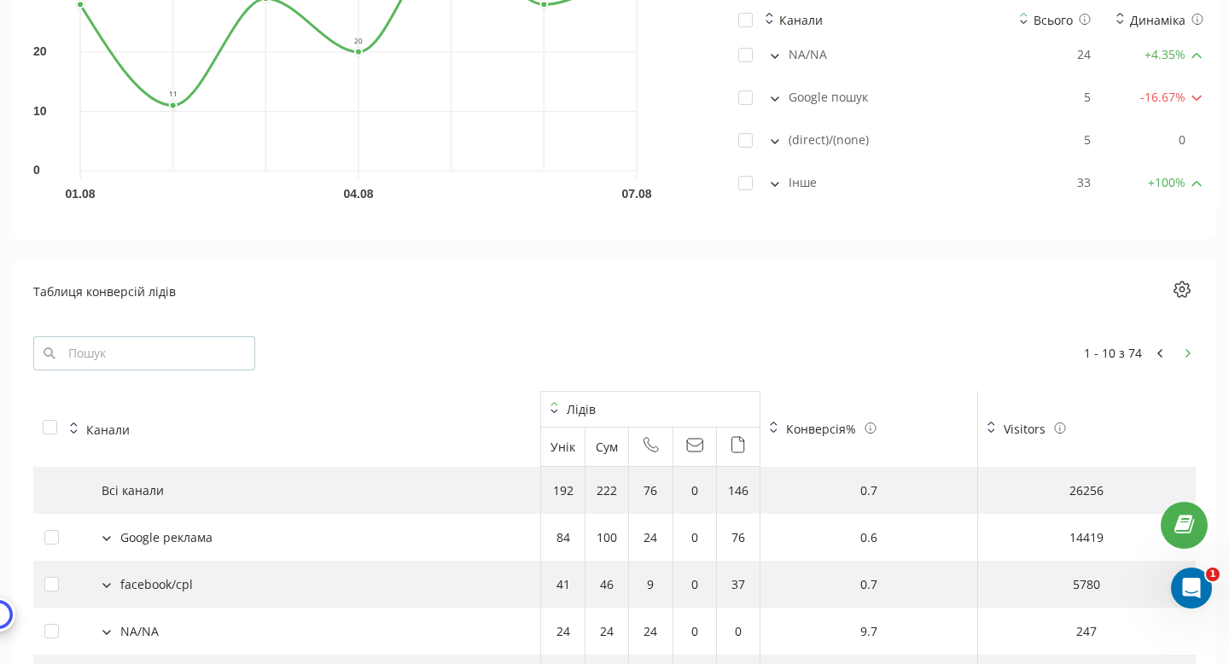
click at [1181, 350] on button at bounding box center [1187, 353] width 15 height 17
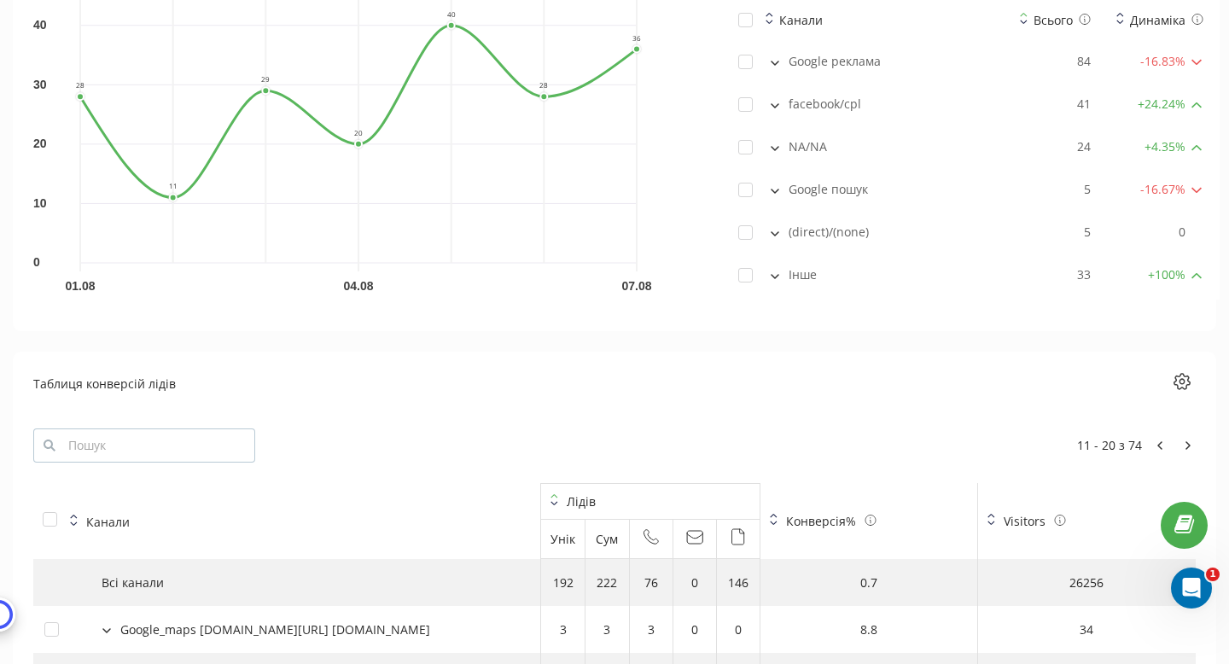
scroll to position [1432, 0]
click at [1182, 446] on button at bounding box center [1187, 443] width 15 height 17
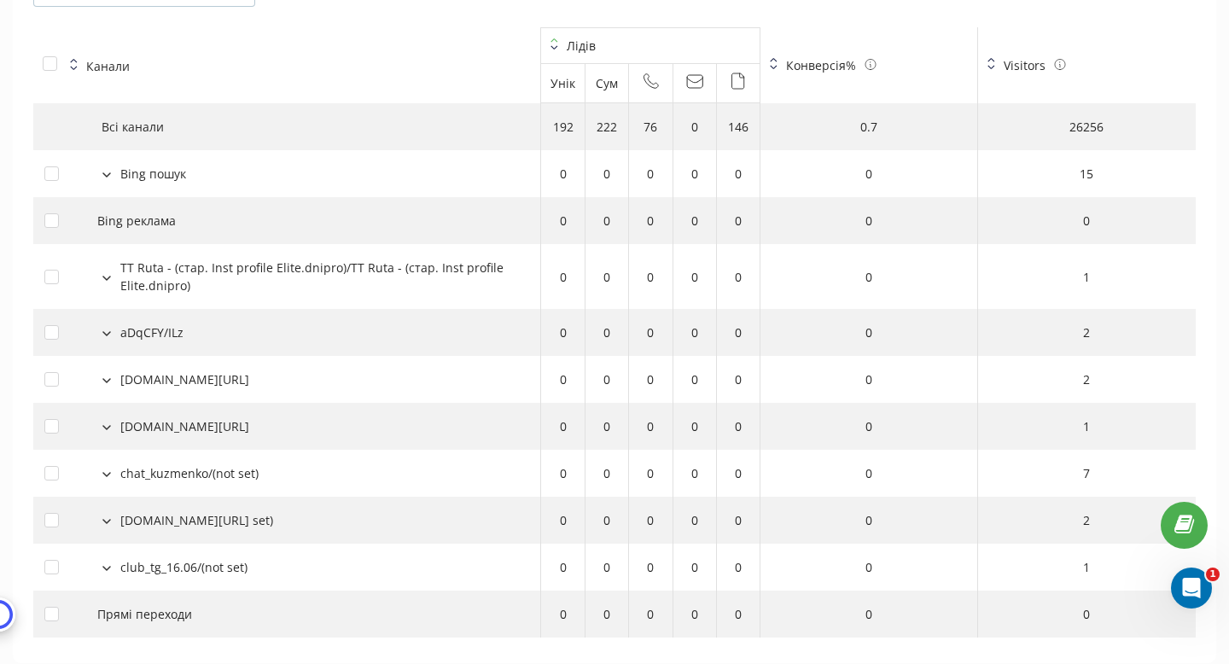
scroll to position [1938, 0]
